Goal: Complete application form

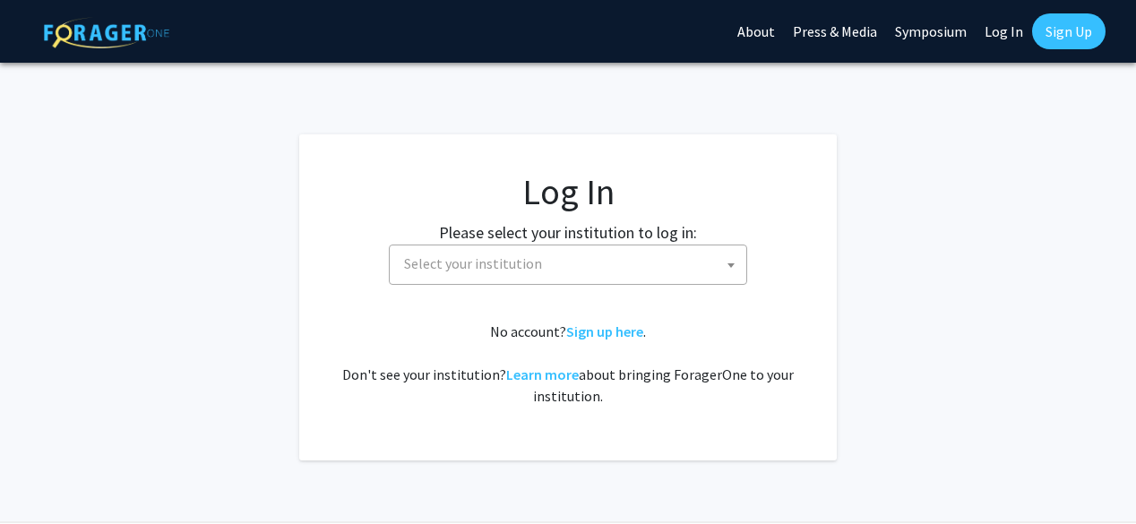
click at [486, 276] on span "Select your institution" at bounding box center [571, 264] width 349 height 37
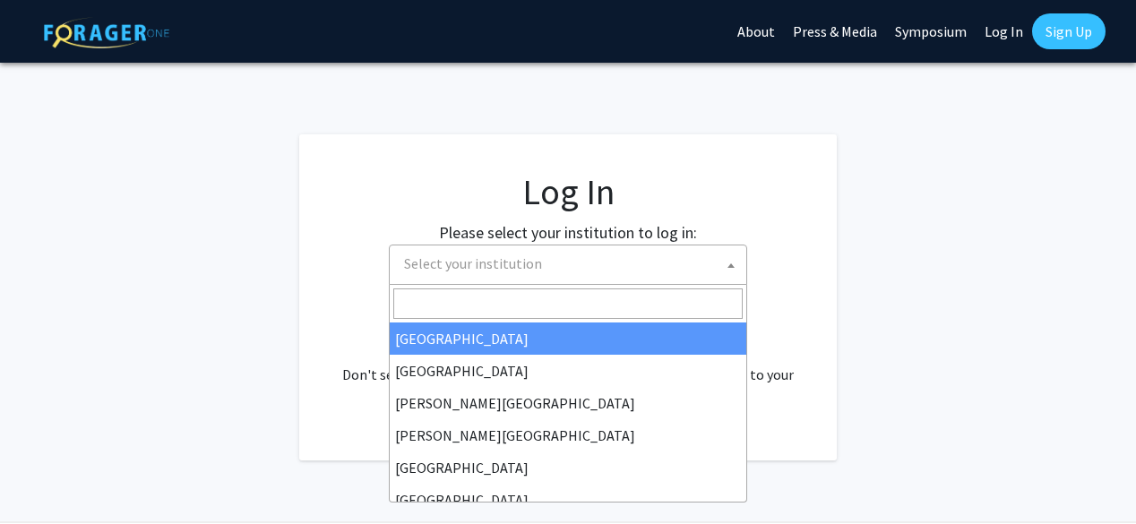
select select "34"
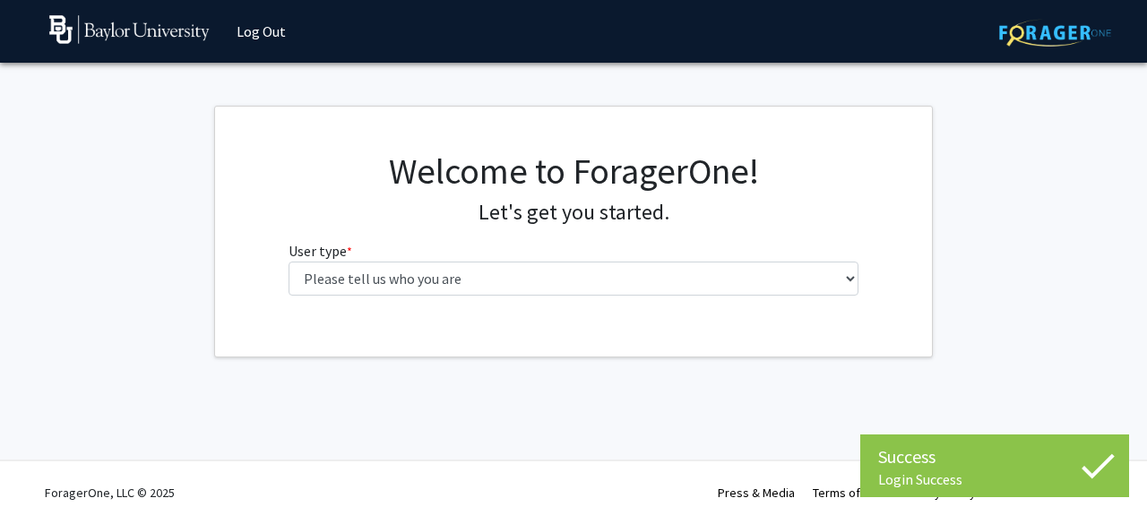
click at [511, 298] on div "Welcome to ForagerOne! Let's get you started. User type * required Please tell …" at bounding box center [574, 230] width 598 height 160
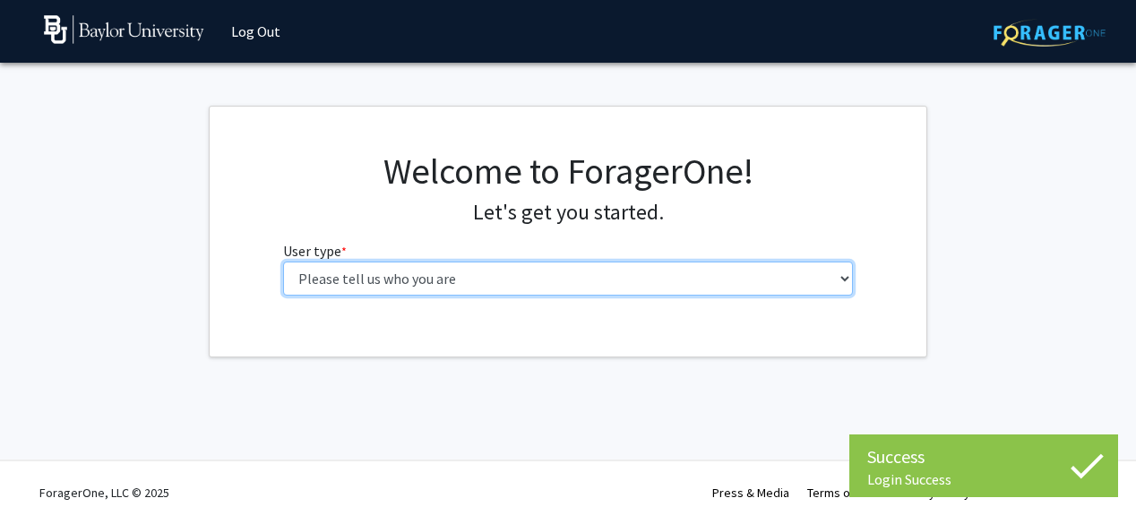
click at [513, 282] on select "Please tell us who you are Undergraduate Student Master's Student Doctoral Cand…" at bounding box center [568, 279] width 571 height 34
select select "1: undergrad"
click at [289, 262] on select "Please tell us who you are Undergraduate Student Master's Student Doctoral Cand…" at bounding box center [574, 279] width 571 height 34
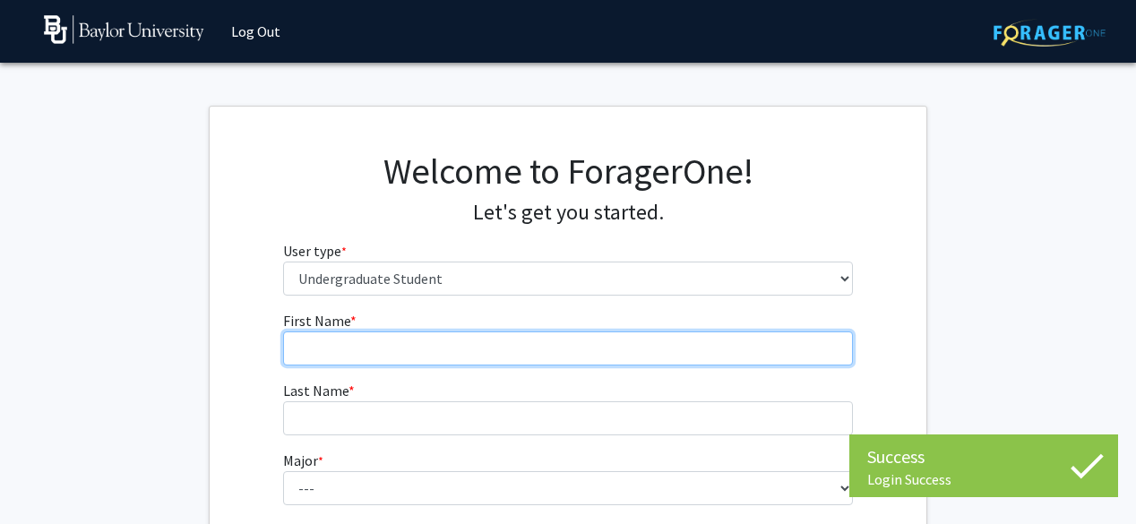
click at [439, 349] on input "First Name * required" at bounding box center [568, 349] width 571 height 34
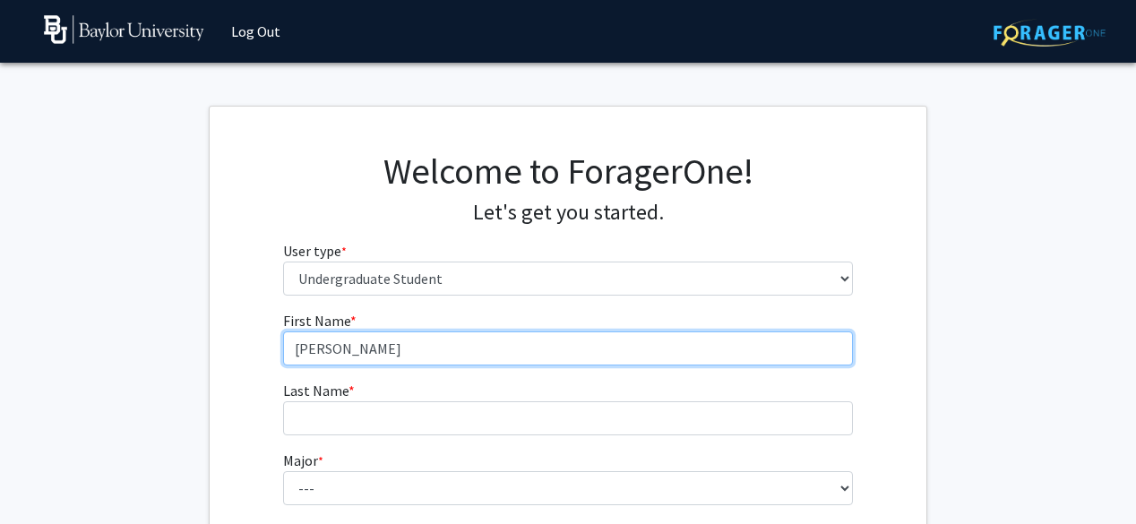
type input "[PERSON_NAME]"
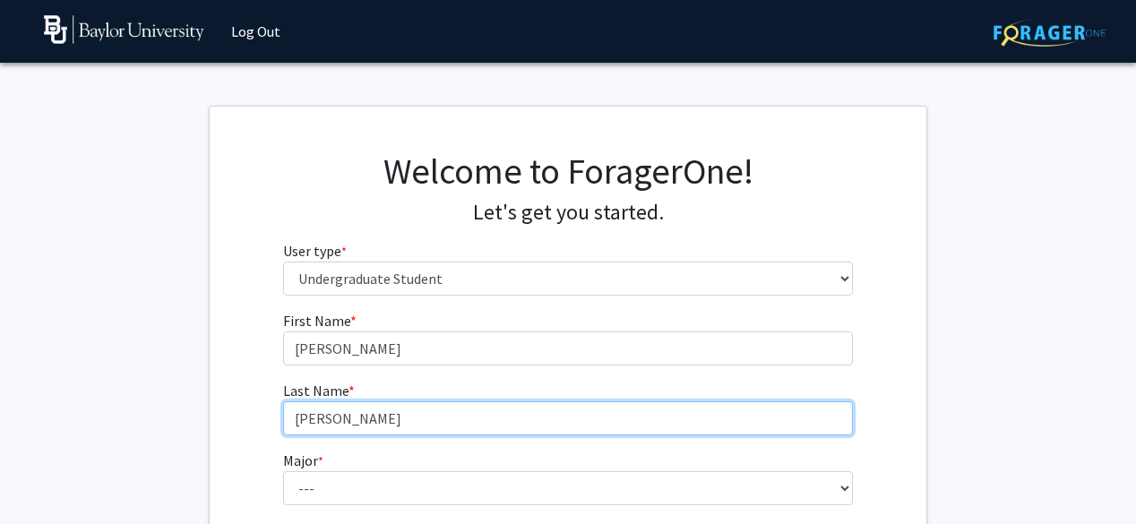
type input "[PERSON_NAME]"
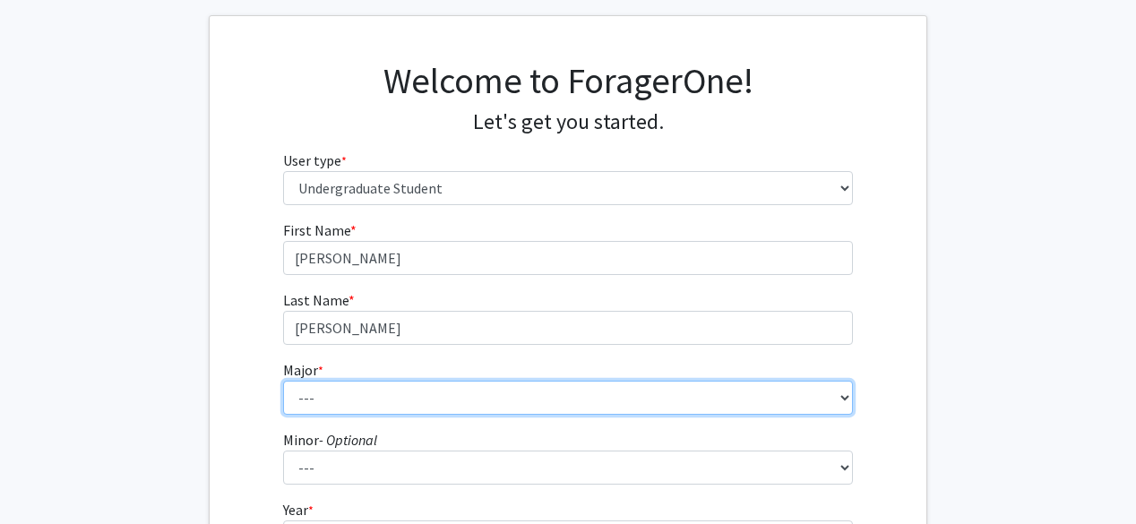
scroll to position [179, 0]
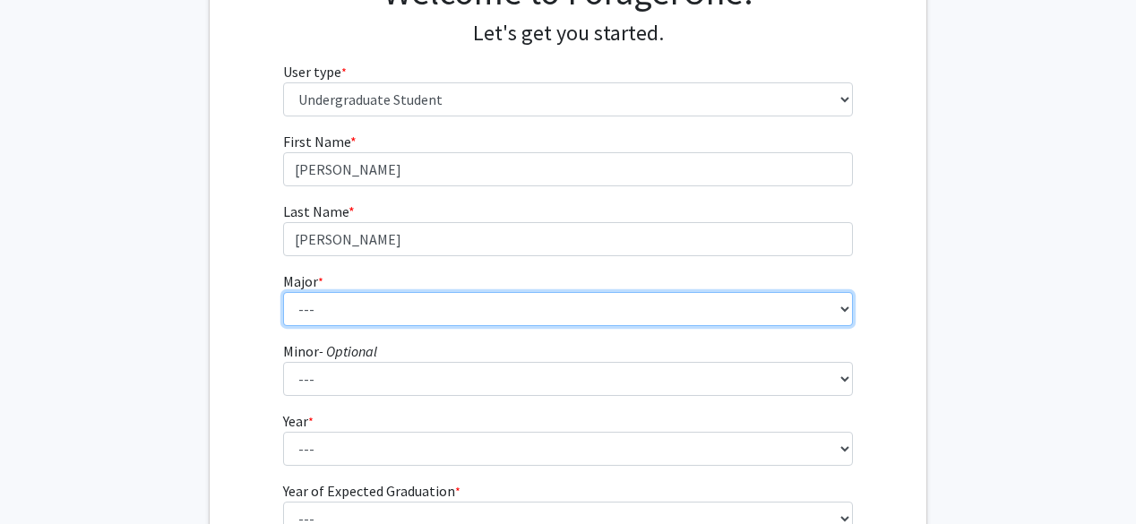
click at [584, 306] on select "--- Accounting American Studies Anthropology Apparel Design & Product Developme…" at bounding box center [568, 309] width 571 height 34
select select "16: 2681"
click at [283, 292] on select "--- Accounting American Studies Anthropology Apparel Design & Product Developme…" at bounding box center [568, 309] width 571 height 34
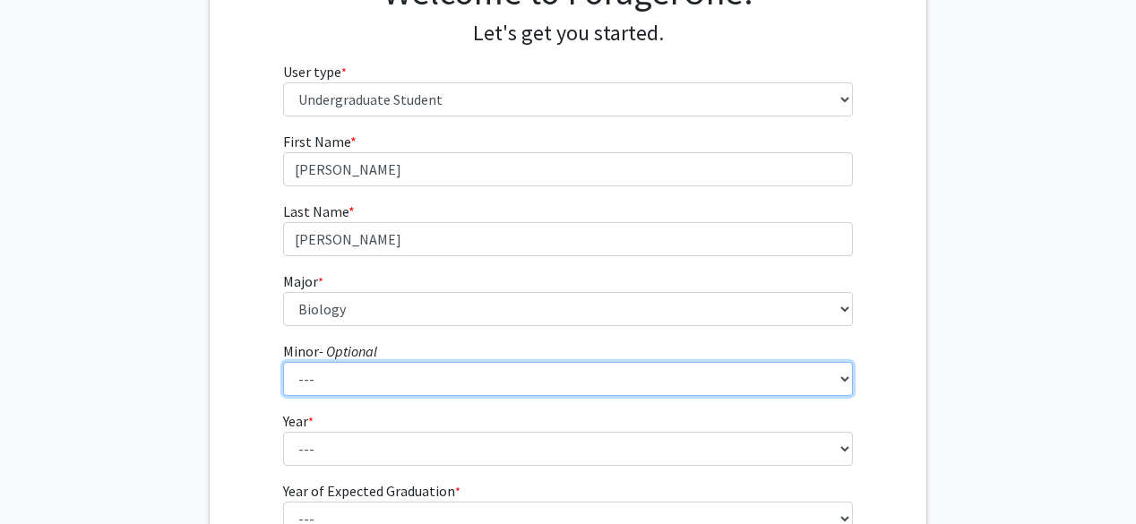
click at [339, 370] on select "--- Advertising American Sign Language American Studies Anthropology Apparel Me…" at bounding box center [568, 379] width 571 height 34
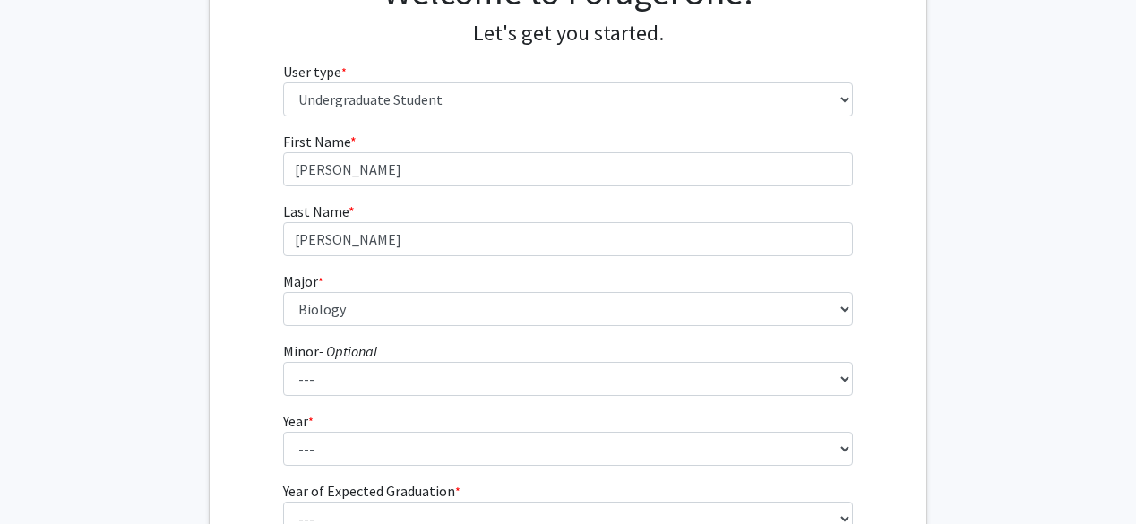
click at [237, 375] on div "First Name * required [PERSON_NAME] Last Name * required [PERSON_NAME] * requir…" at bounding box center [568, 358] width 717 height 455
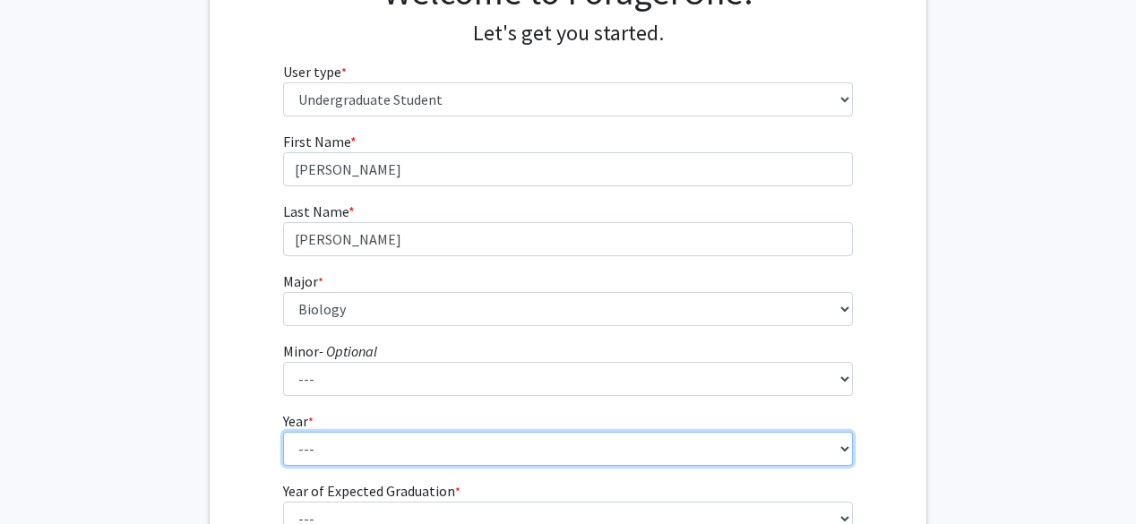
click at [323, 450] on select "--- First-year Sophomore Junior Senior Postbaccalaureate Certificate" at bounding box center [568, 449] width 571 height 34
select select "1: first-year"
click at [283, 432] on select "--- First-year Sophomore Junior Senior Postbaccalaureate Certificate" at bounding box center [568, 449] width 571 height 34
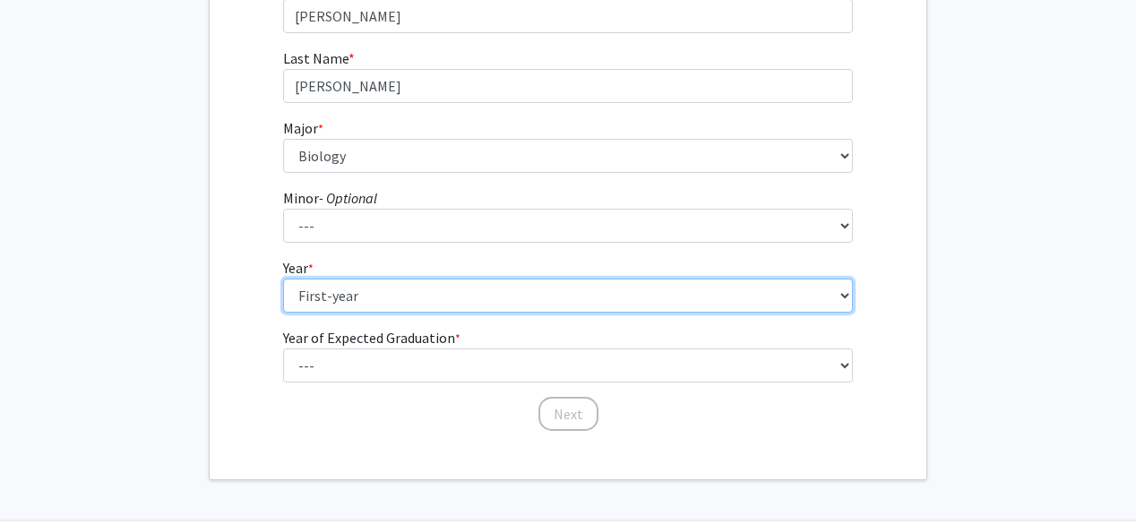
scroll to position [358, 0]
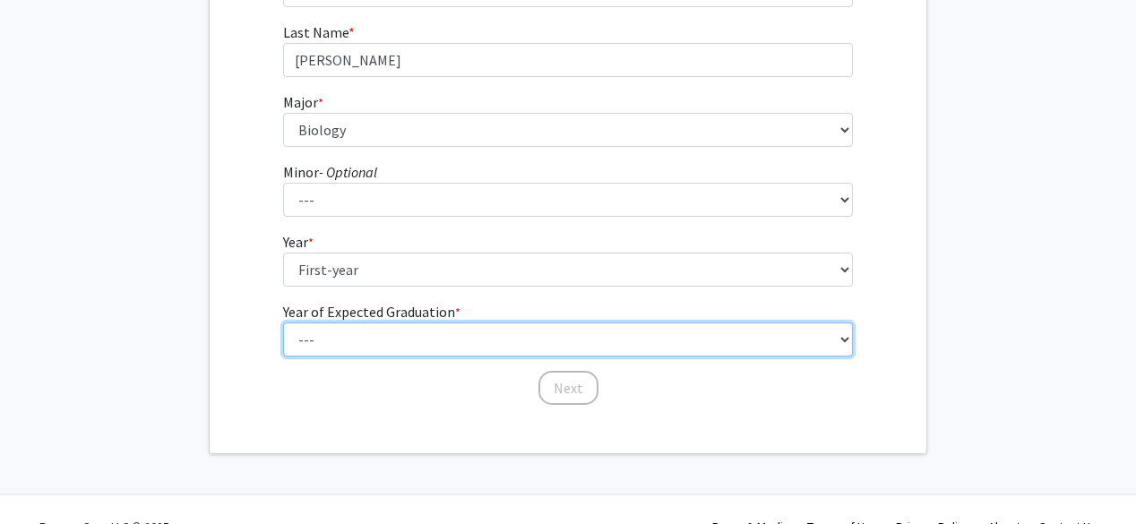
click at [391, 323] on select "--- 2025 2026 2027 2028 2029 2030 2031 2032 2033 2034" at bounding box center [568, 340] width 571 height 34
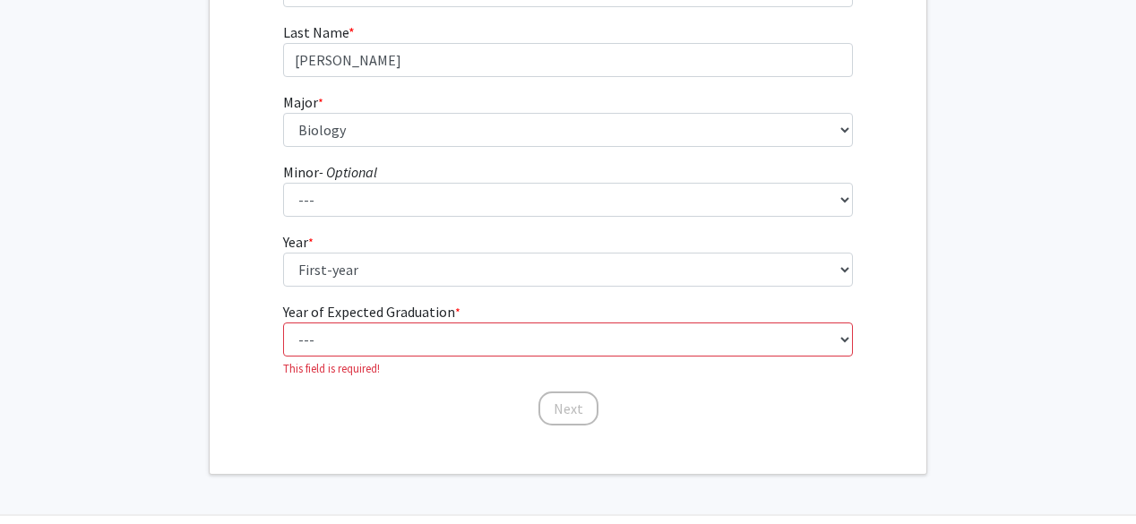
click at [374, 383] on form "First Name * required [PERSON_NAME] Last Name * required [PERSON_NAME] * requir…" at bounding box center [568, 181] width 571 height 458
click at [376, 344] on select "--- 2025 2026 2027 2028 2029 2030 2031 2032 2033 2034" at bounding box center [568, 340] width 571 height 34
select select "5: 2029"
click at [283, 323] on select "--- 2025 2026 2027 2028 2029 2030 2031 2032 2033 2034" at bounding box center [568, 340] width 571 height 34
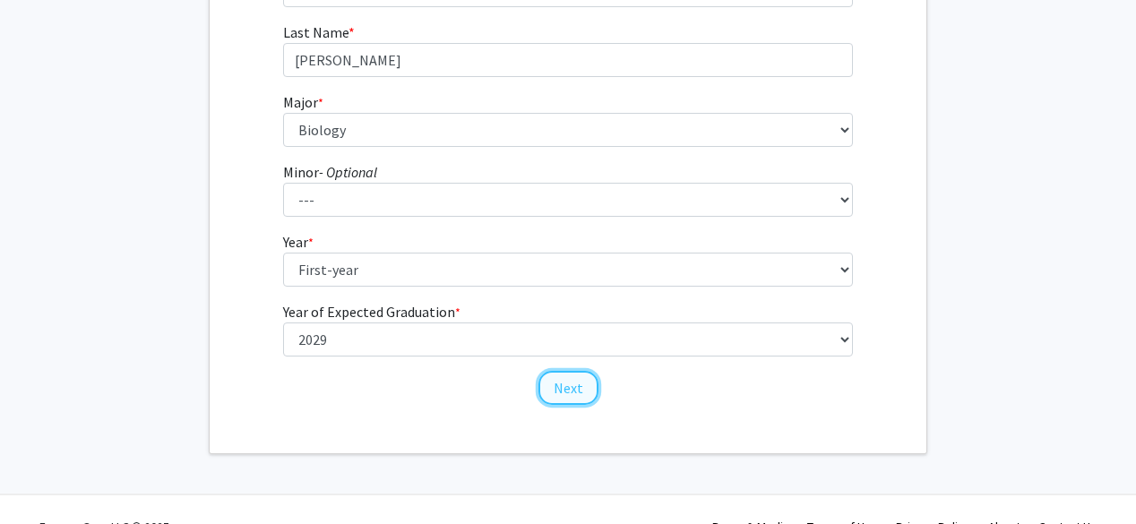
click at [539, 380] on button "Next" at bounding box center [569, 388] width 60 height 34
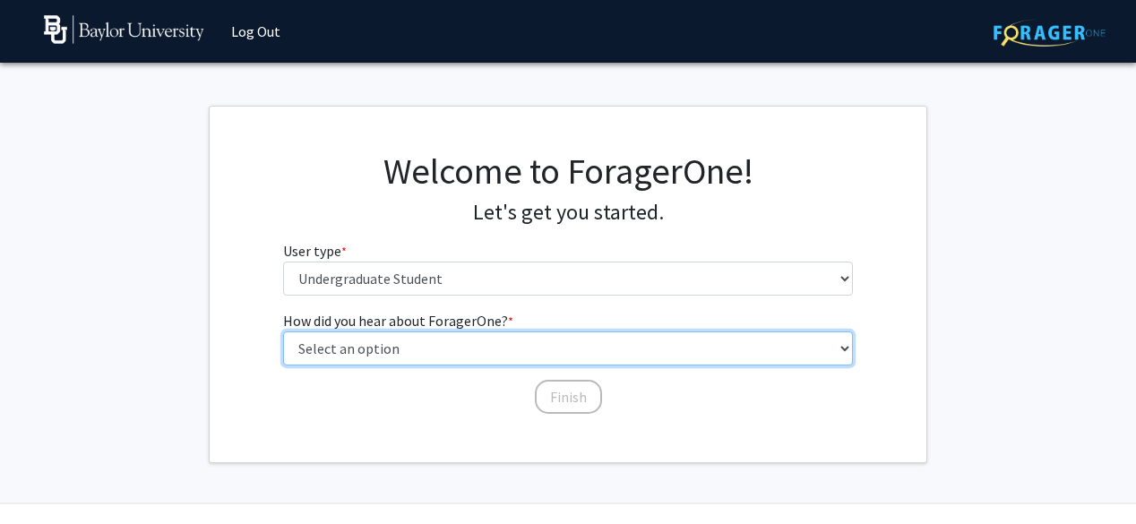
click at [420, 352] on select "Select an option Peer/student recommendation Faculty/staff recommendation Unive…" at bounding box center [568, 349] width 571 height 34
select select "2: faculty_recommendation"
click at [283, 332] on select "Select an option Peer/student recommendation Faculty/staff recommendation Unive…" at bounding box center [568, 349] width 571 height 34
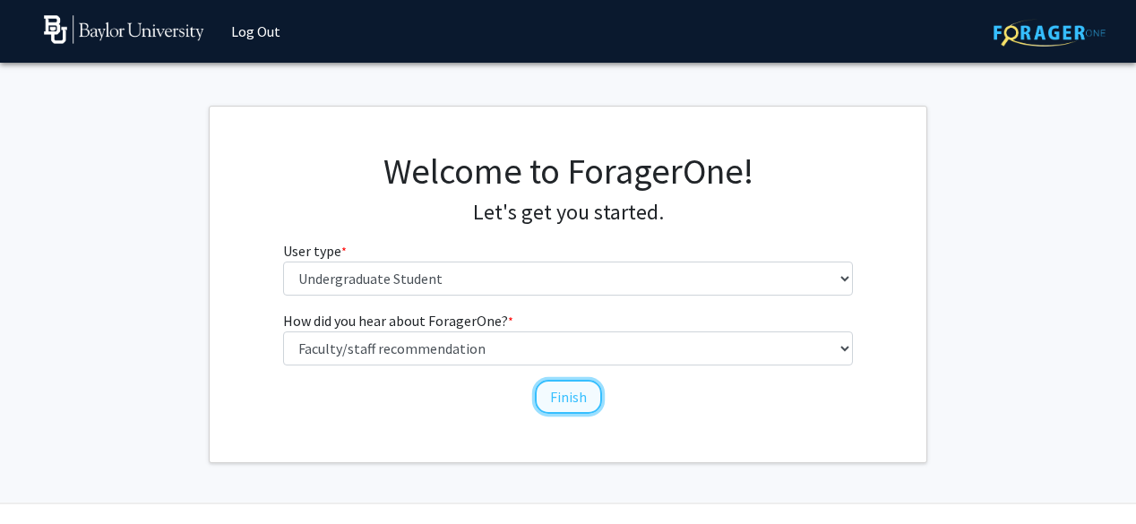
click at [568, 403] on button "Finish" at bounding box center [568, 397] width 67 height 34
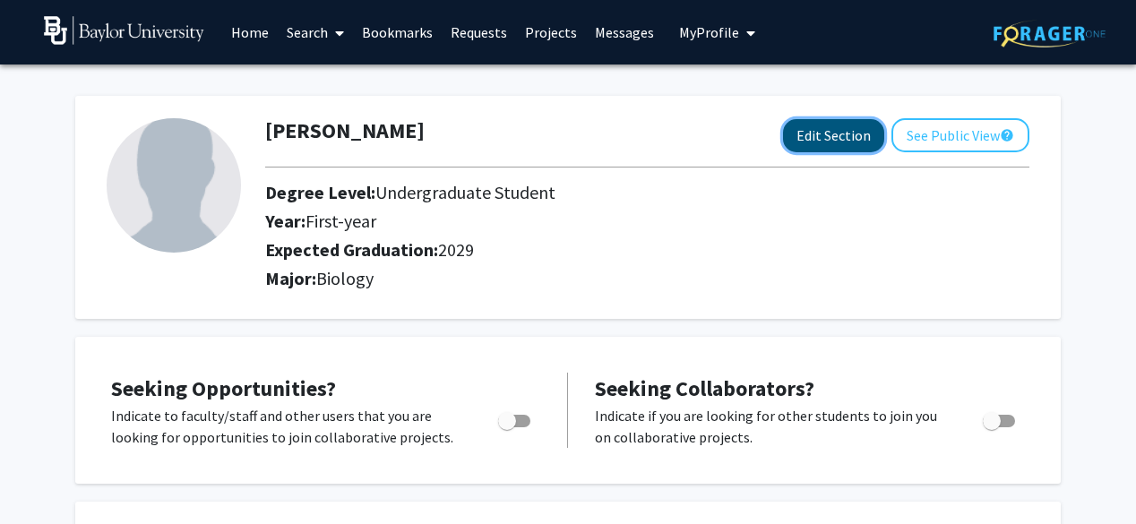
click at [802, 135] on button "Edit Section" at bounding box center [833, 135] width 101 height 33
select select "first-year"
select select "2029"
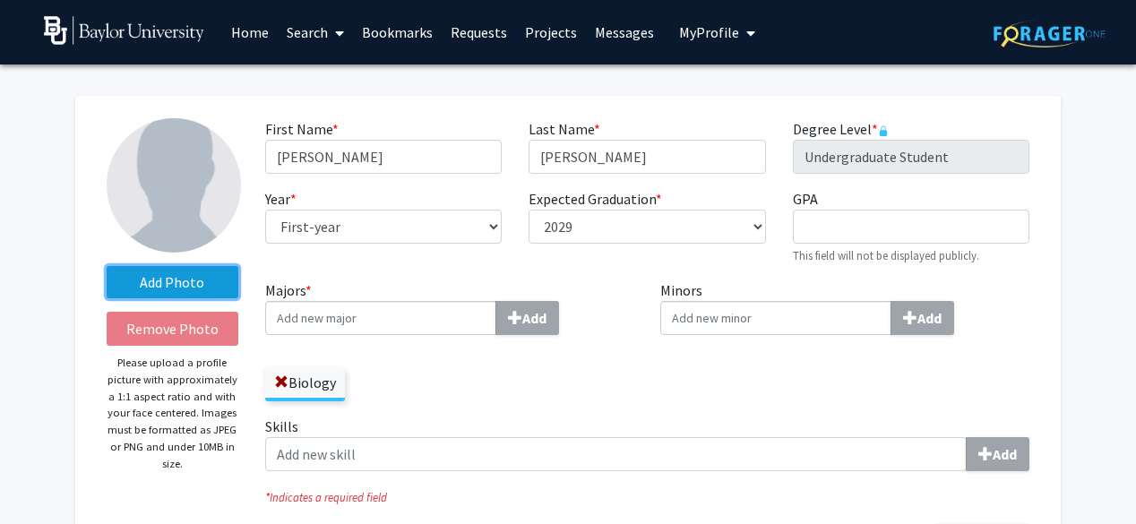
click at [208, 285] on label "Add Photo" at bounding box center [173, 282] width 132 height 32
click at [0, 0] on input "Add Photo" at bounding box center [0, 0] width 0 height 0
click at [634, 363] on div "Majors * Add Biology" at bounding box center [450, 348] width 396 height 136
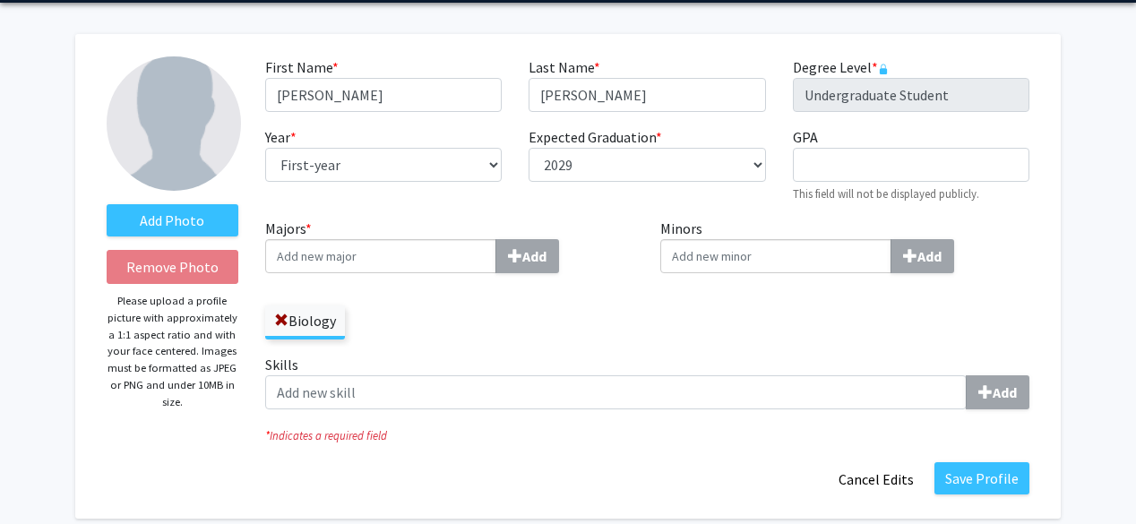
scroll to position [90, 0]
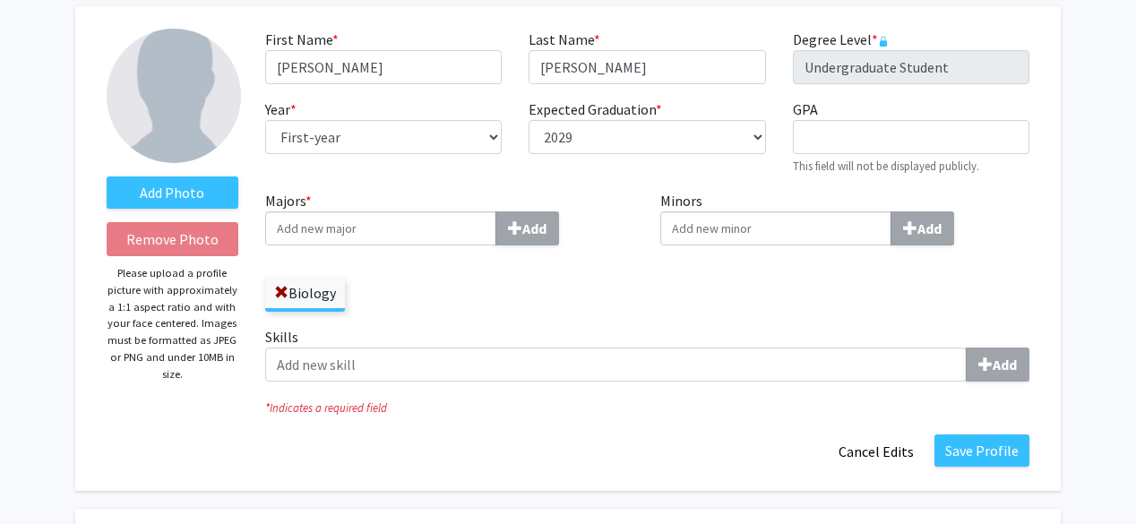
drag, startPoint x: 190, startPoint y: 377, endPoint x: 108, endPoint y: 280, distance: 127.2
click at [108, 280] on p "Please upload a profile picture with approximately a 1:1 aspect ratio and with …" at bounding box center [173, 323] width 132 height 117
click at [201, 365] on p "Please upload a profile picture with approximately a 1:1 aspect ratio and with …" at bounding box center [173, 323] width 132 height 117
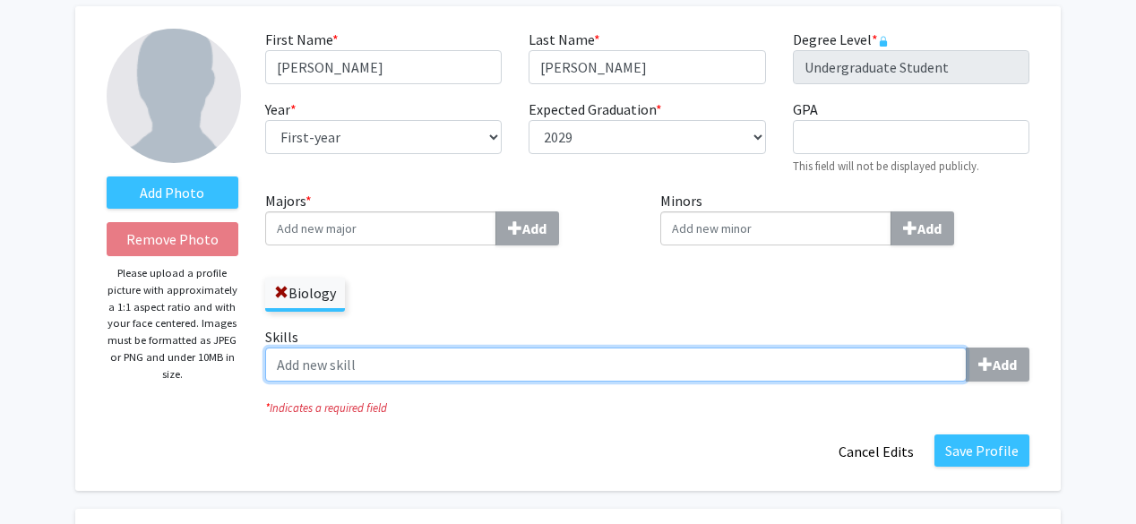
click at [400, 350] on input "Skills Add" at bounding box center [616, 365] width 702 height 34
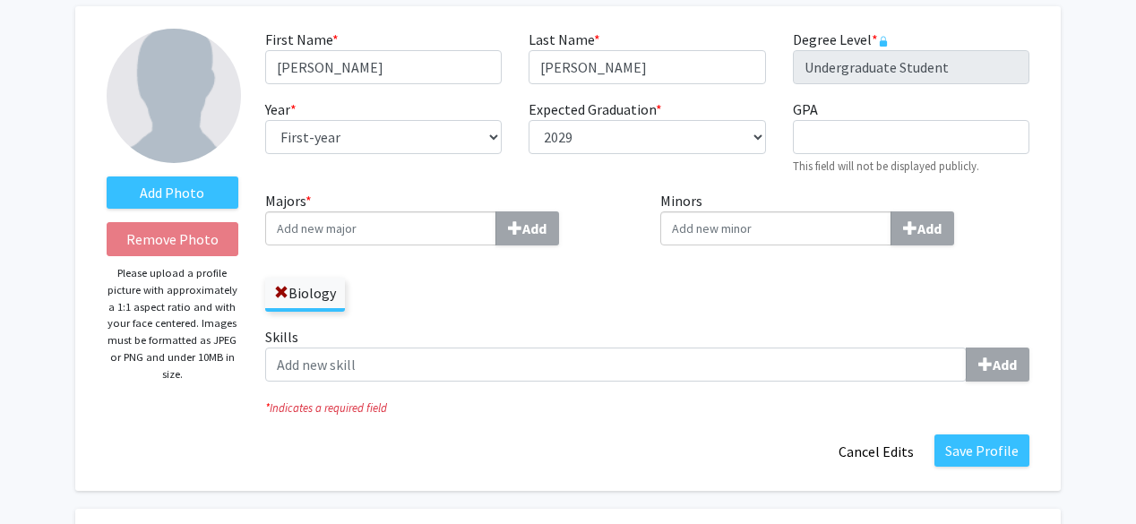
click at [502, 402] on icon "* Indicates a required field" at bounding box center [647, 408] width 764 height 17
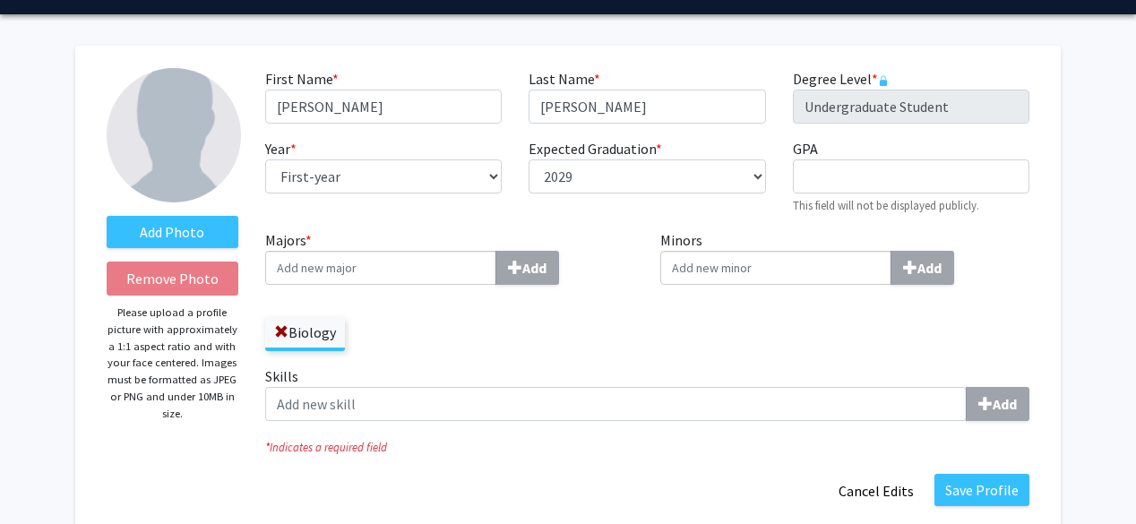
scroll to position [0, 0]
